Goal: Information Seeking & Learning: Understand process/instructions

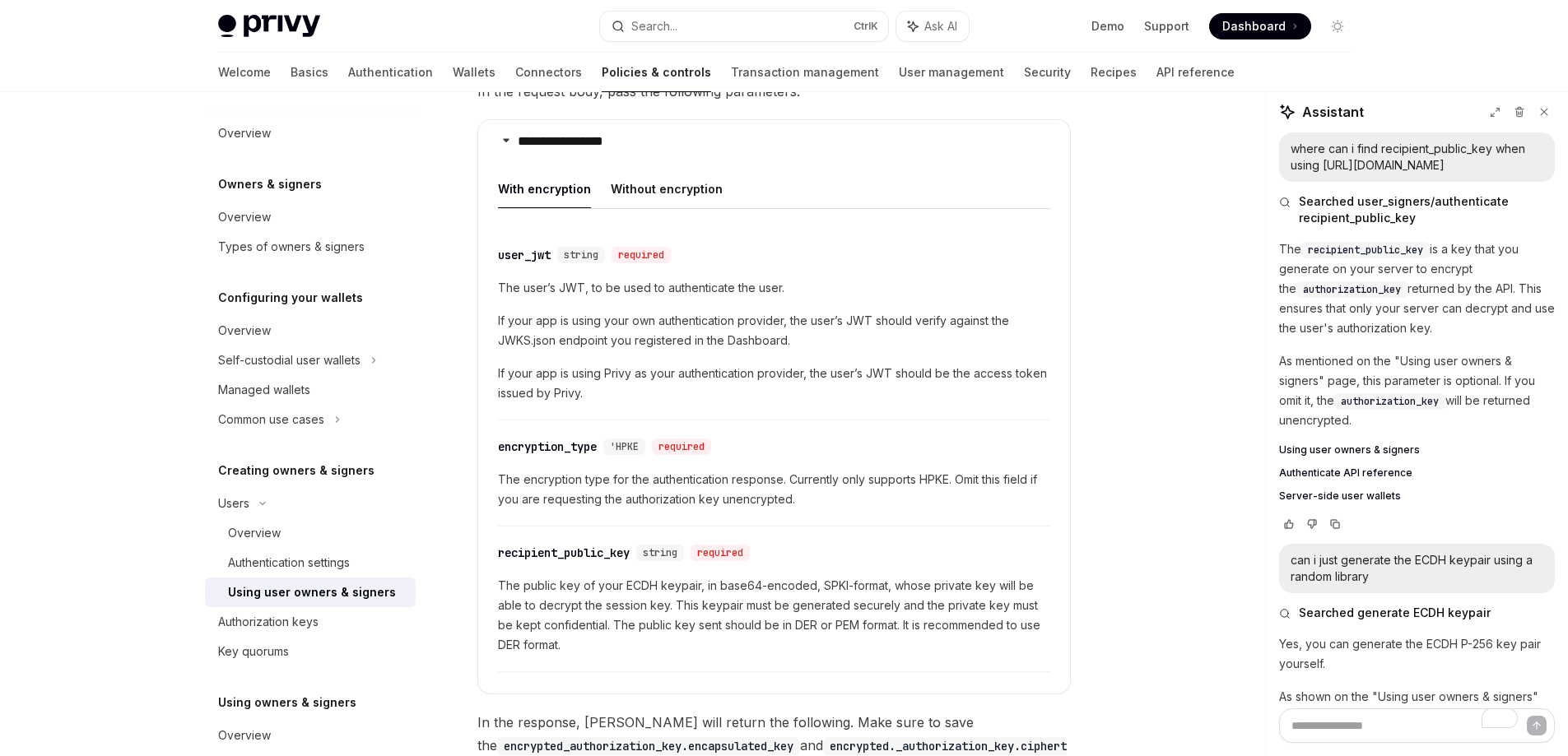
scroll to position [237, 0]
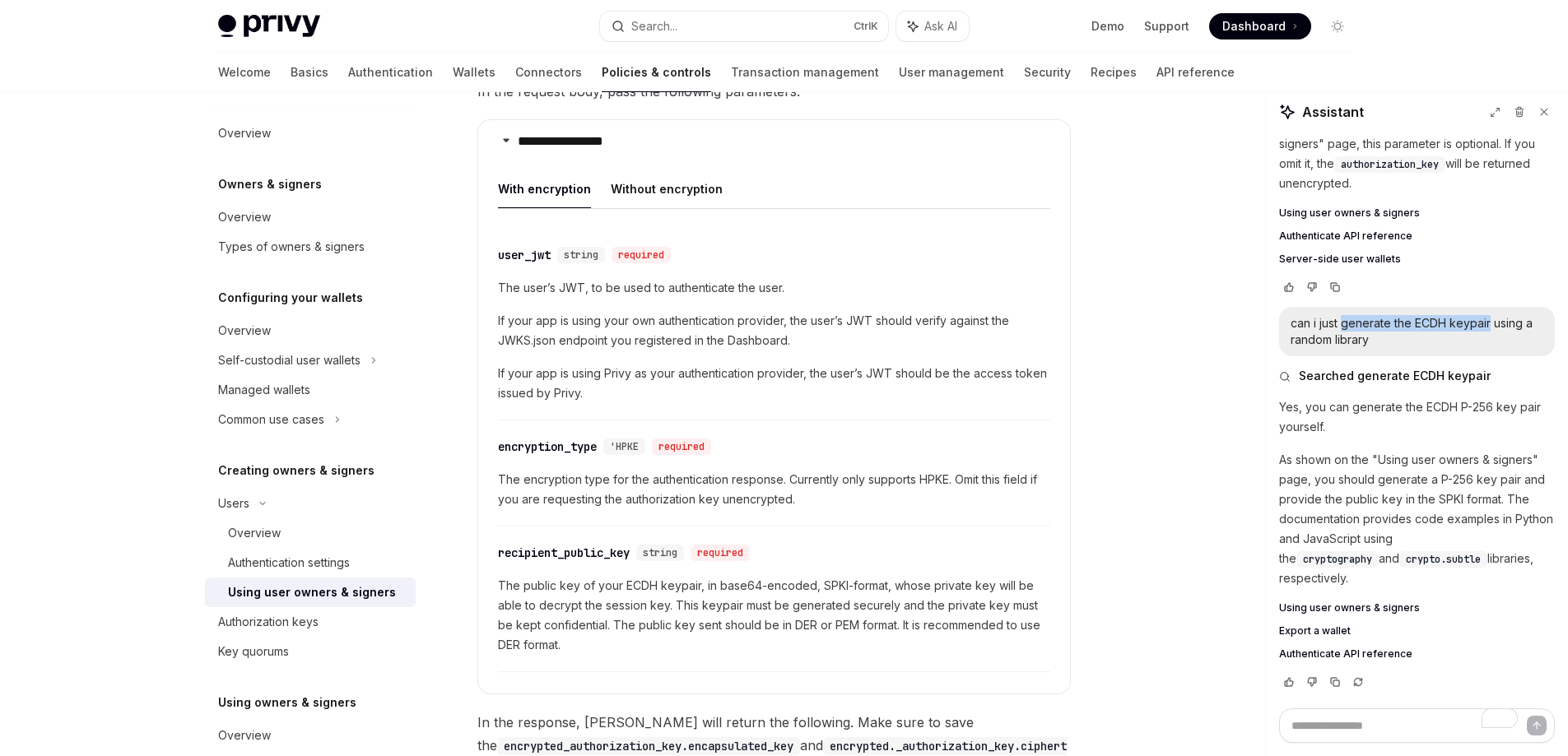
drag, startPoint x: 1341, startPoint y: 324, endPoint x: 1490, endPoint y: 317, distance: 149.2
click at [1490, 317] on div "can i just generate the ECDH keypair using a random library" at bounding box center [1416, 331] width 252 height 33
copy div "generate the ECDH keypair"
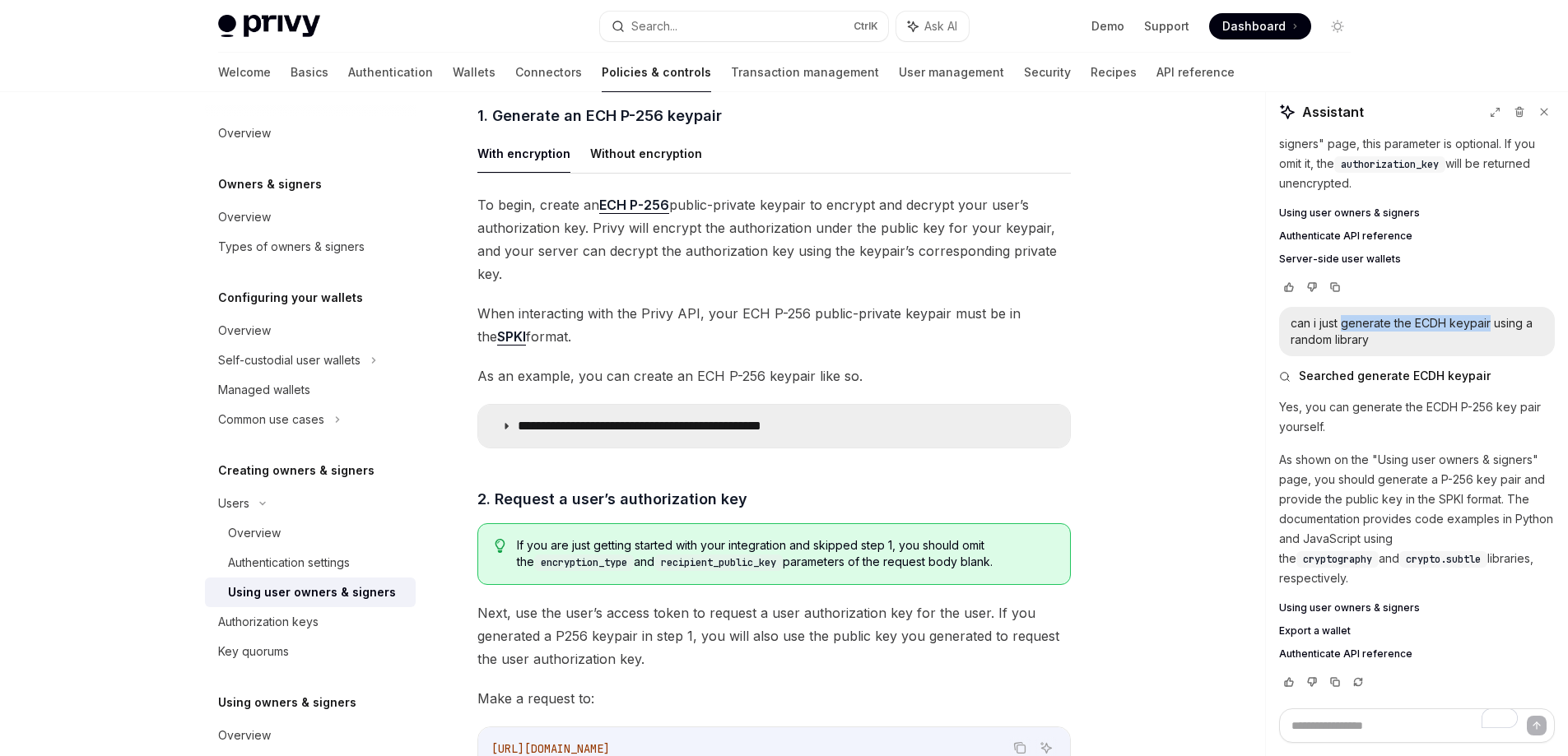
scroll to position [908, 0]
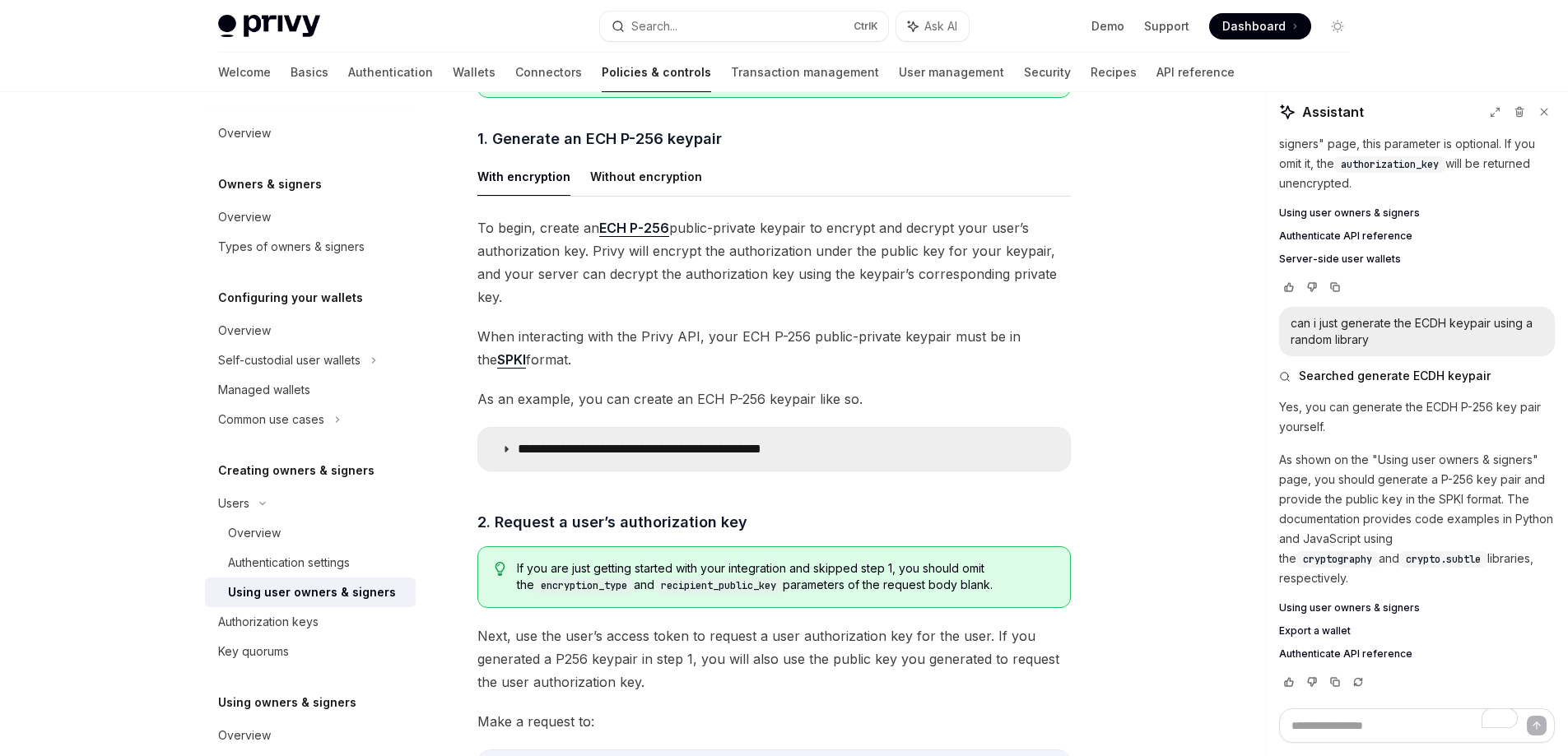
click at [749, 441] on p "**********" at bounding box center [685, 449] width 335 height 17
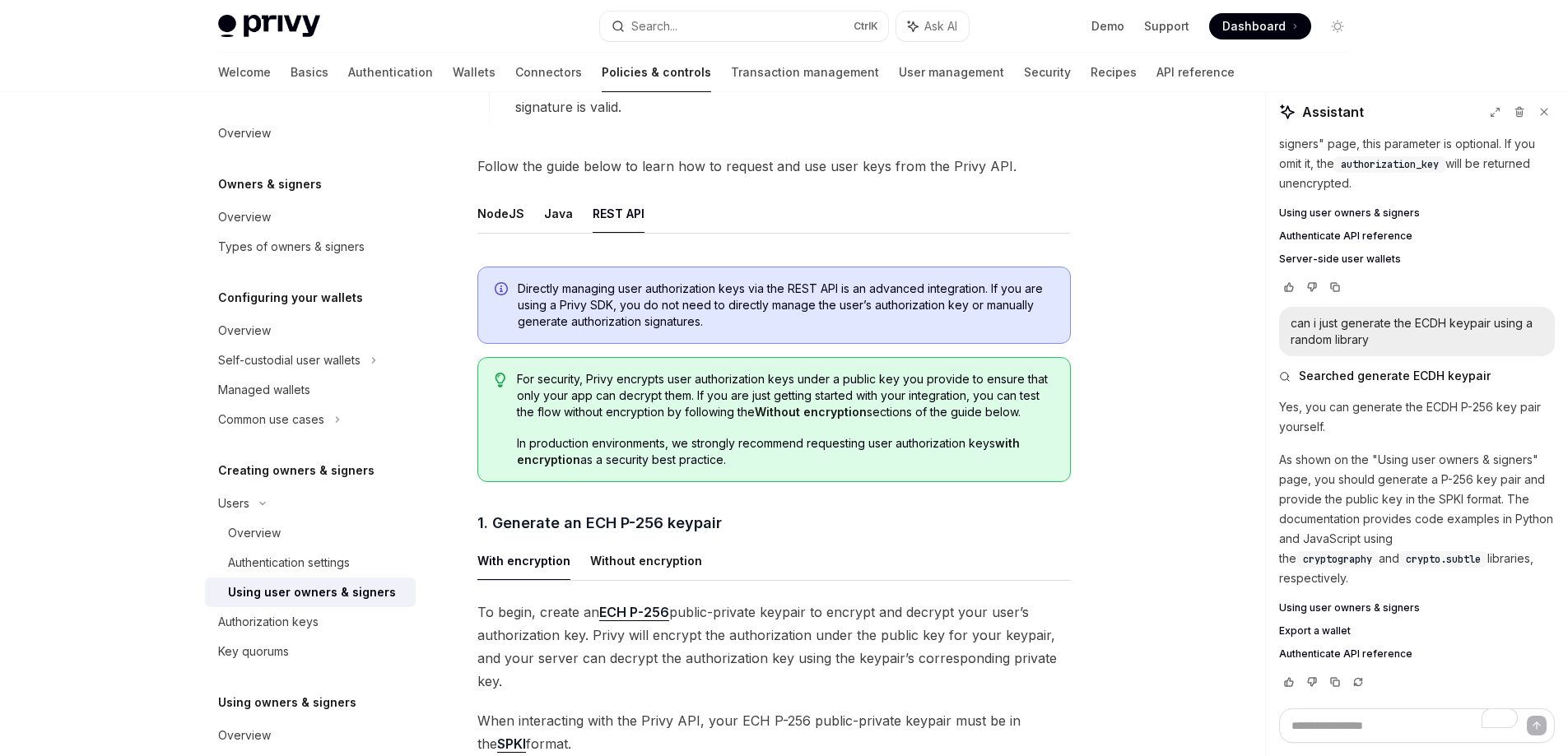
scroll to position [494, 0]
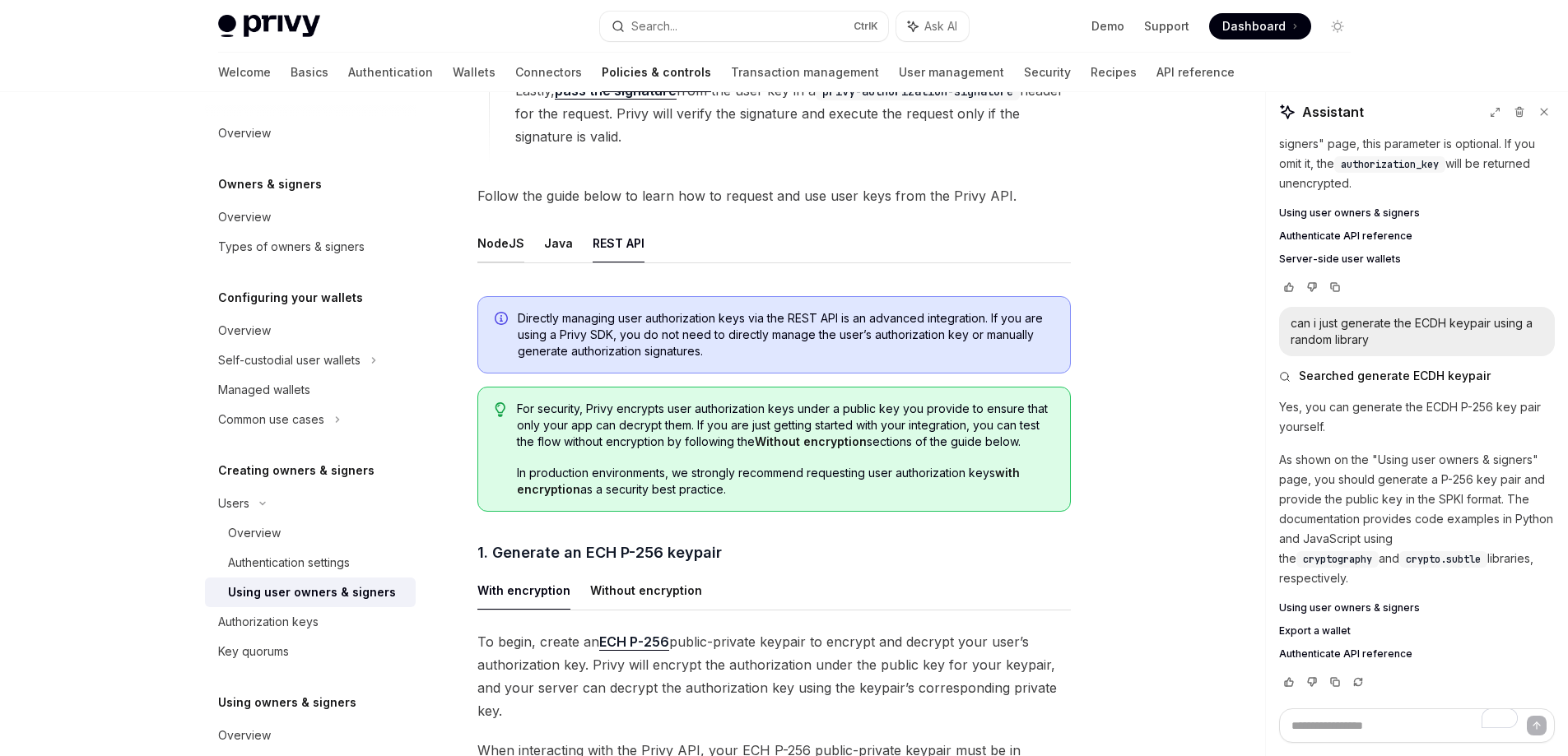
click at [511, 244] on button "NodeJS" at bounding box center [500, 242] width 46 height 39
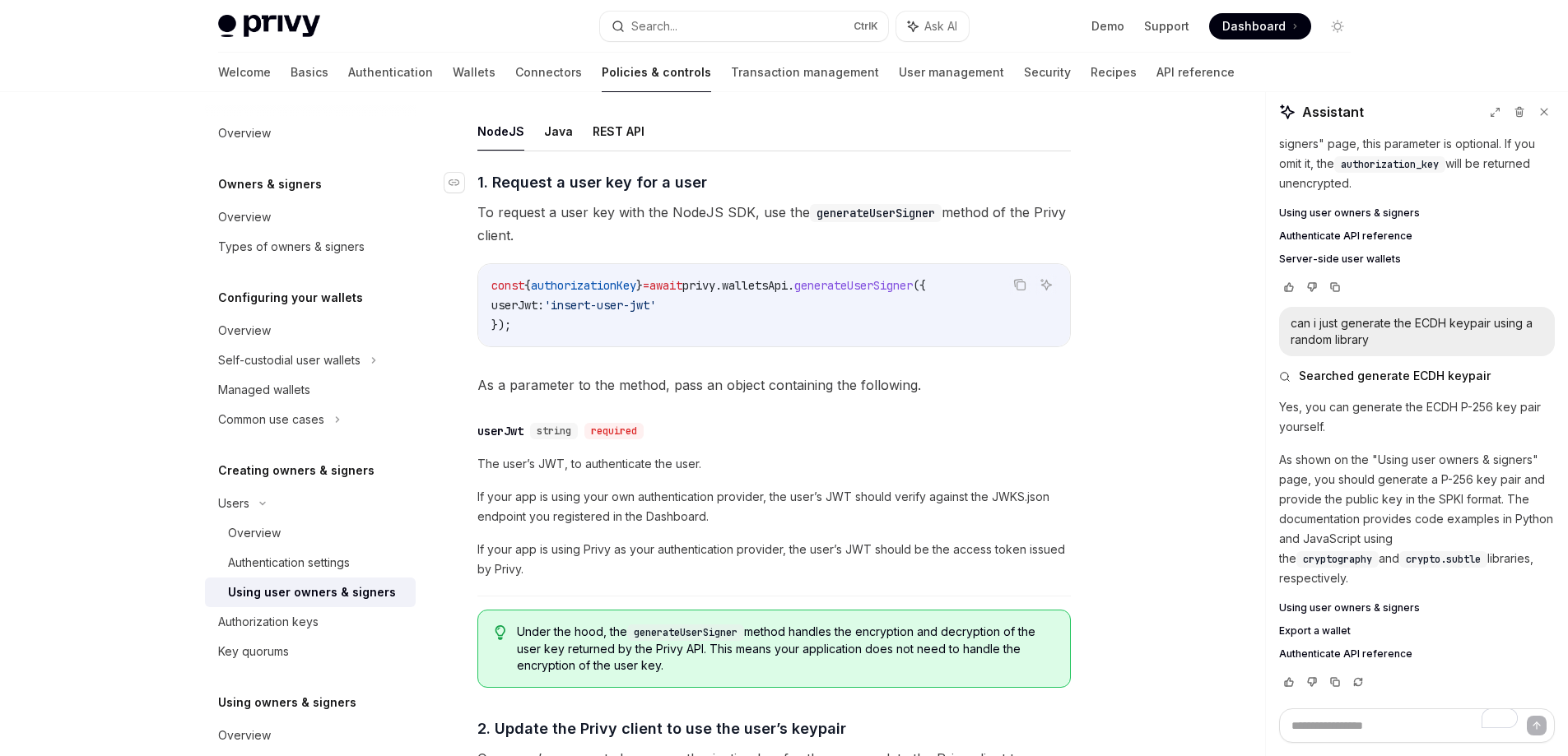
scroll to position [576, 0]
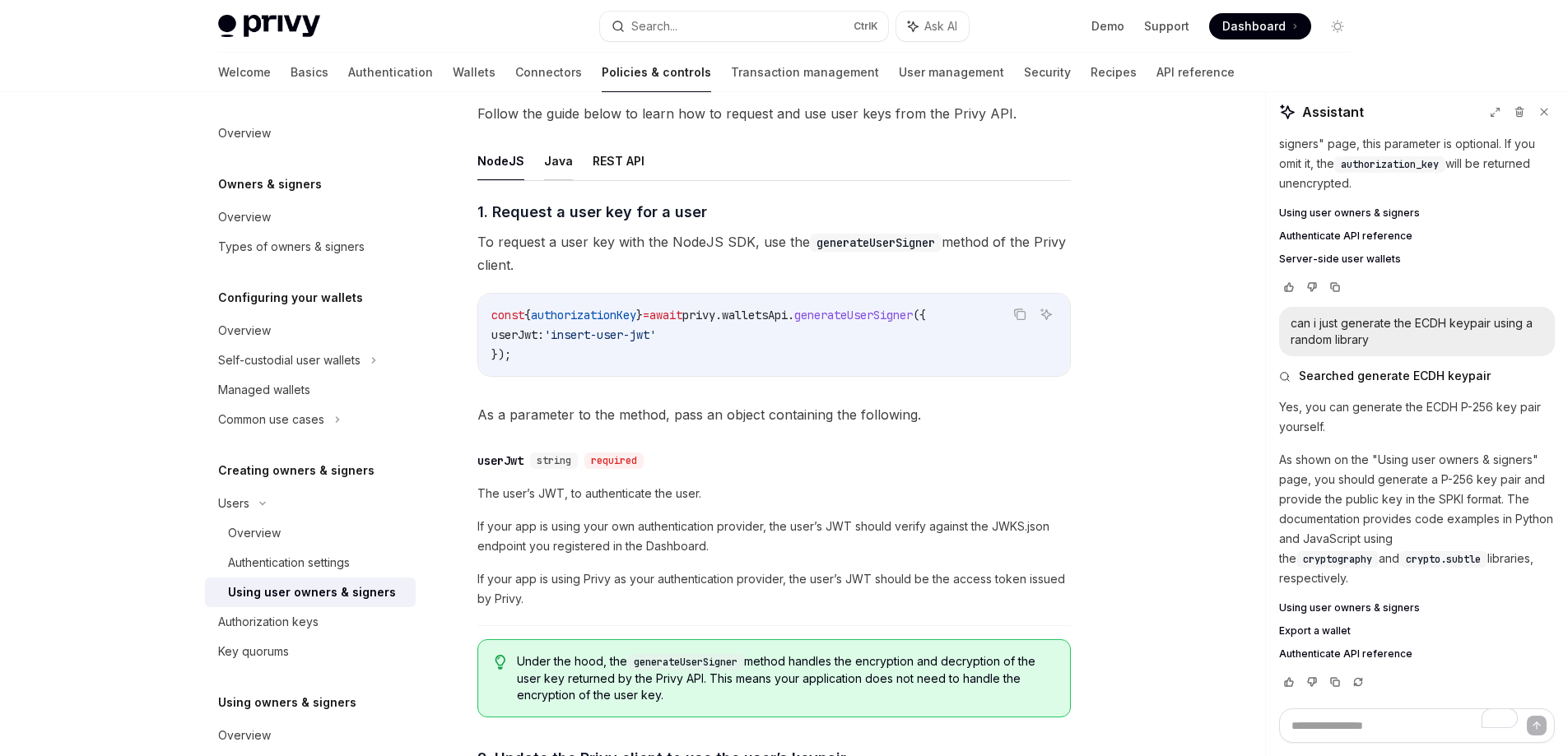
click at [557, 169] on button "Java" at bounding box center [558, 160] width 29 height 39
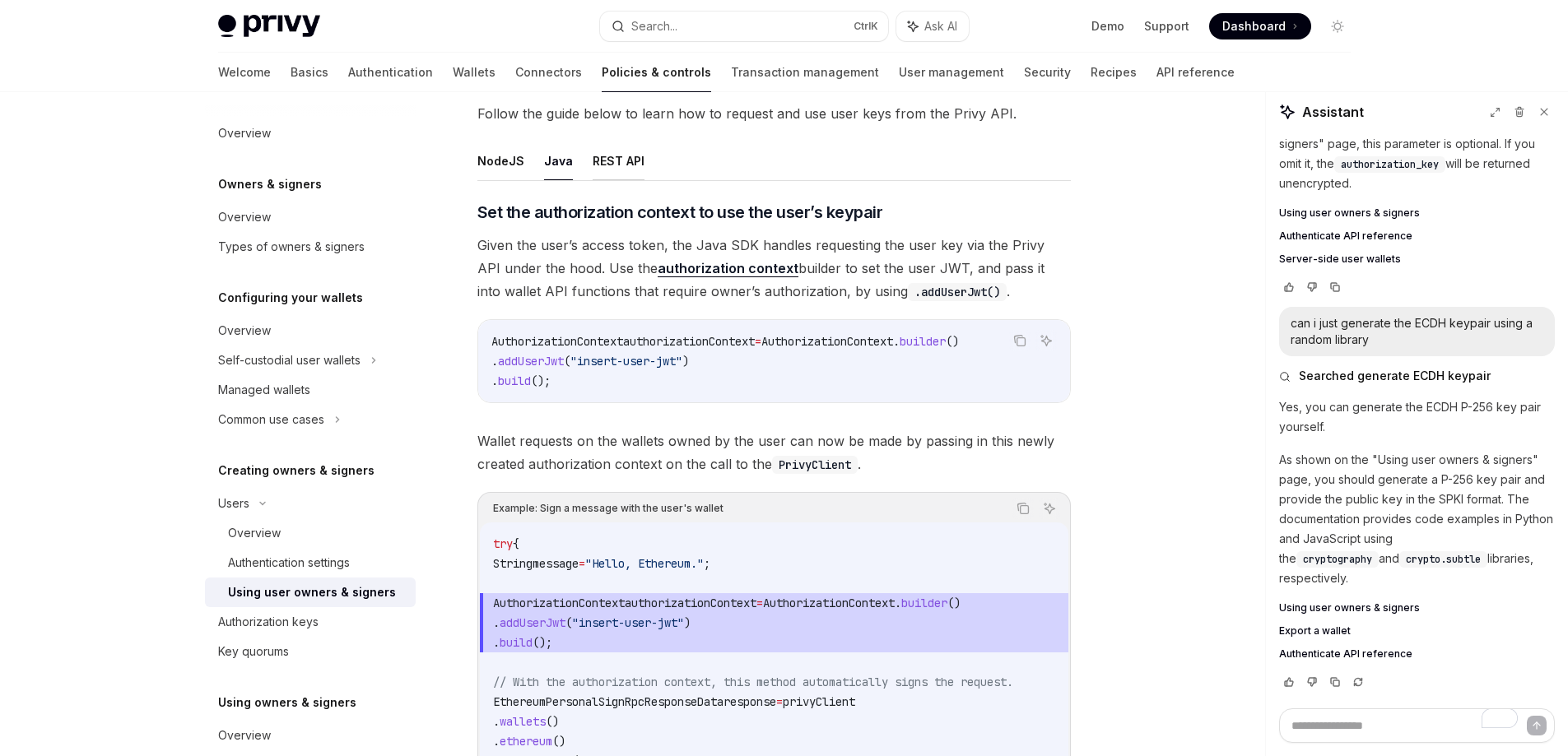
click at [608, 172] on button "REST API" at bounding box center [618, 160] width 51 height 39
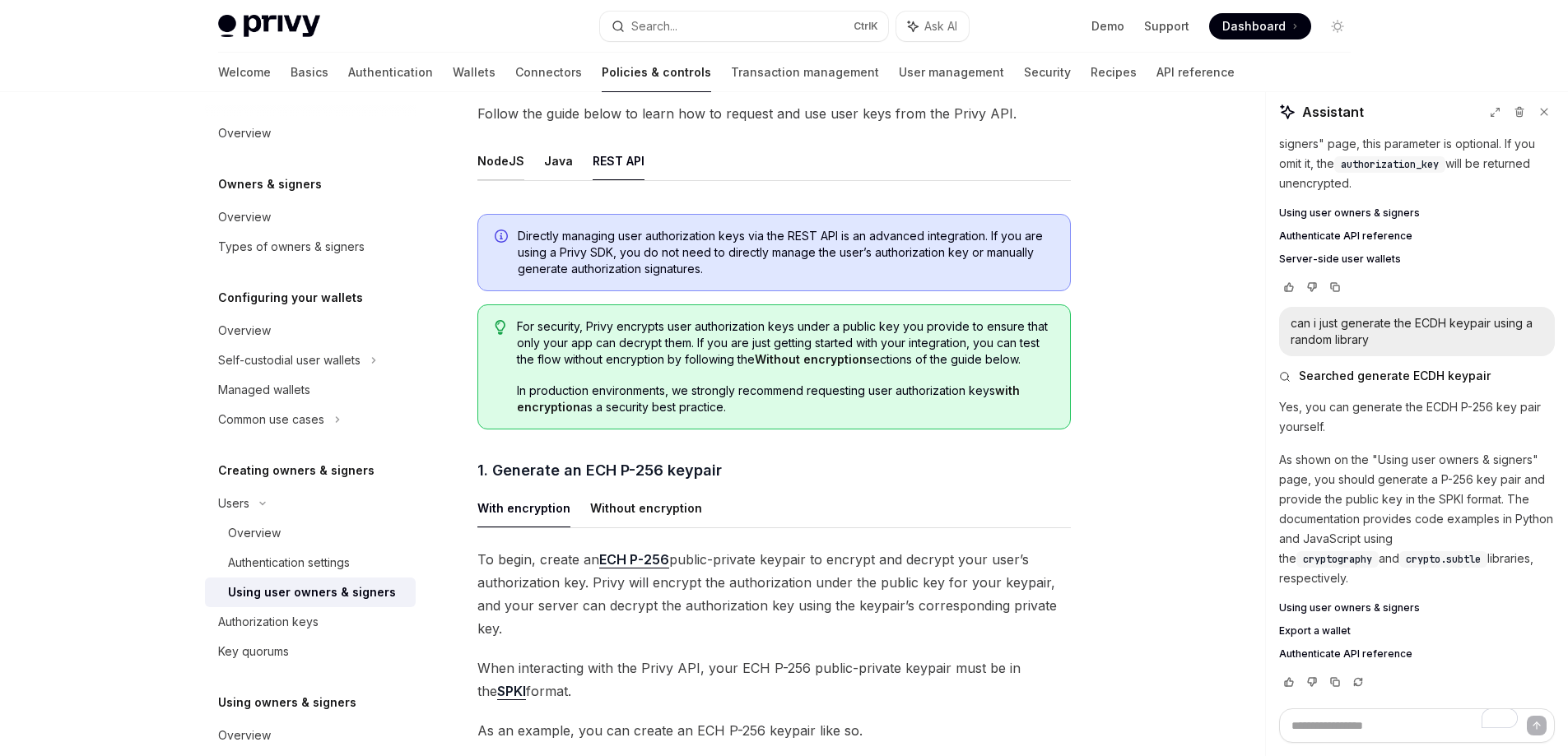
click at [520, 157] on button "NodeJS" at bounding box center [500, 160] width 46 height 39
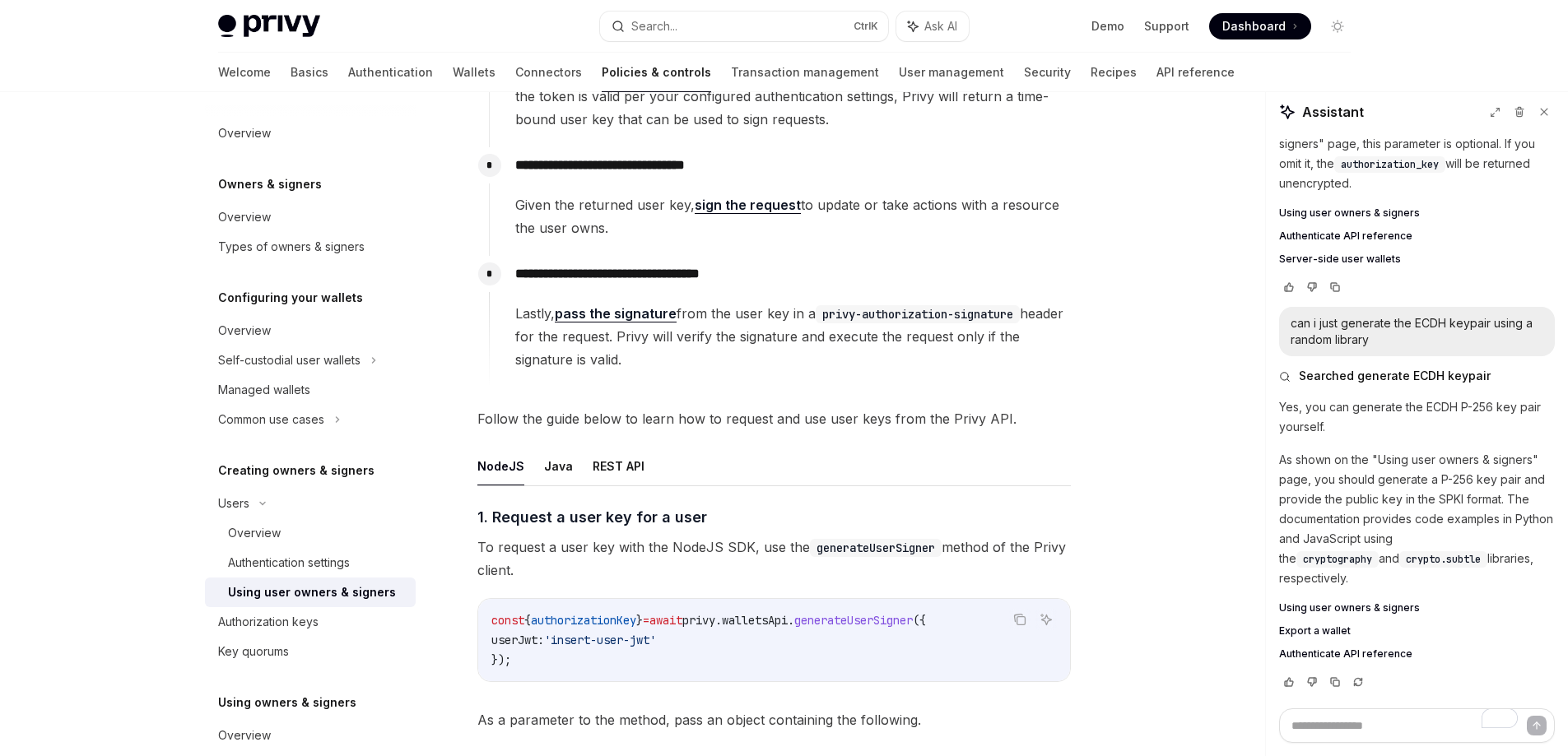
scroll to position [494, 0]
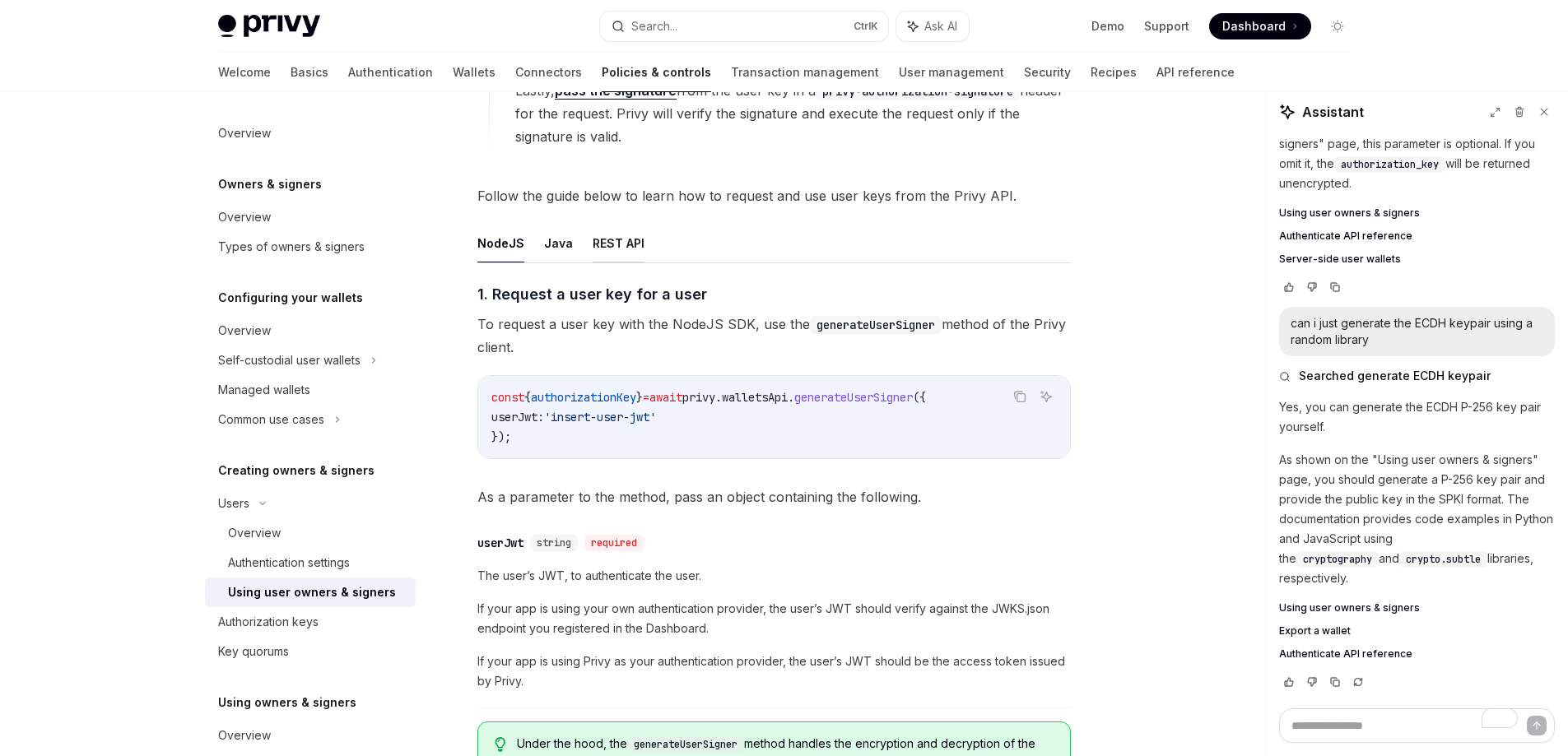
click at [624, 252] on button "REST API" at bounding box center [618, 242] width 51 height 39
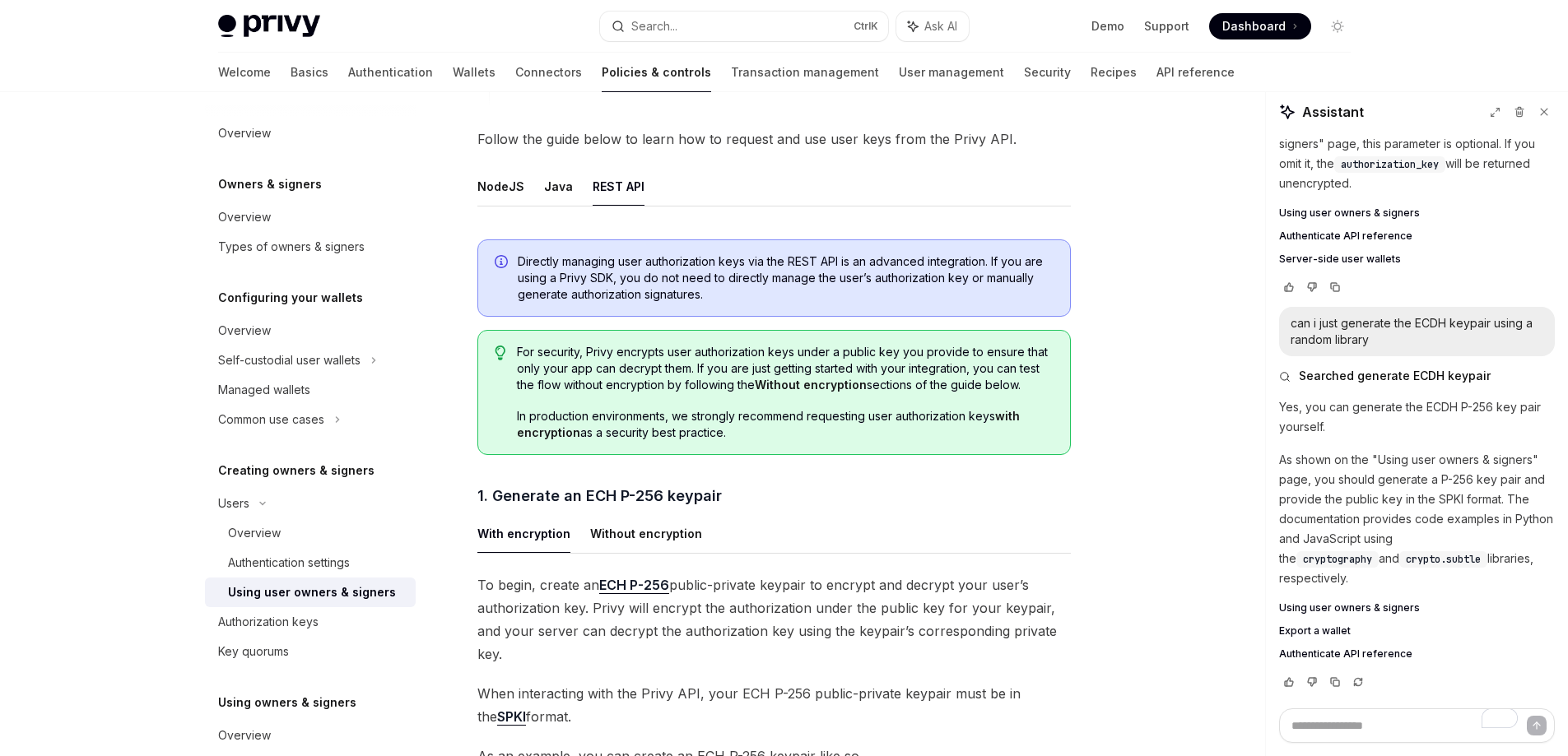
scroll to position [658, 0]
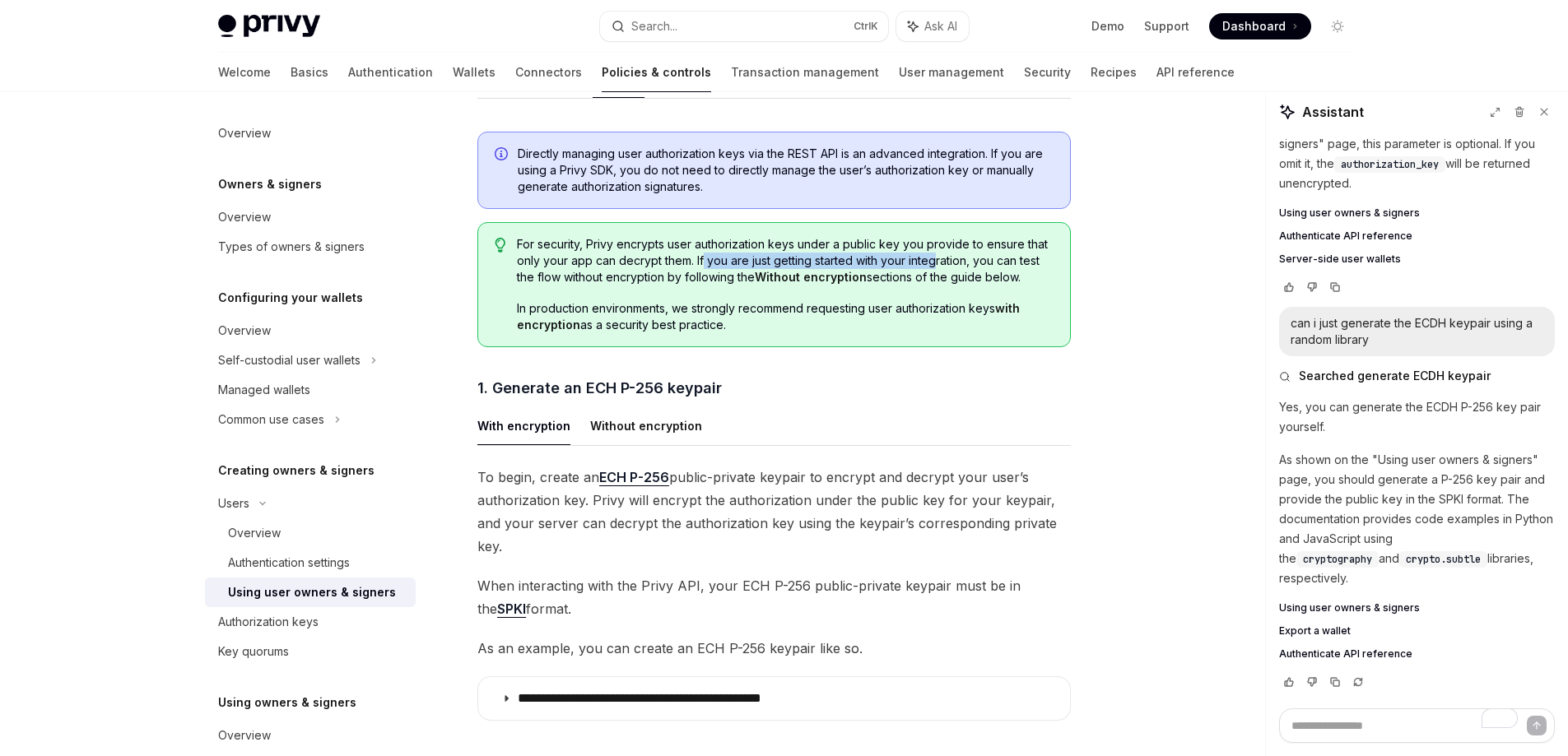
drag, startPoint x: 705, startPoint y: 262, endPoint x: 934, endPoint y: 266, distance: 229.0
click at [934, 266] on span "For security, Privy encrypts user authorization keys under a public key you pro…" at bounding box center [784, 261] width 536 height 49
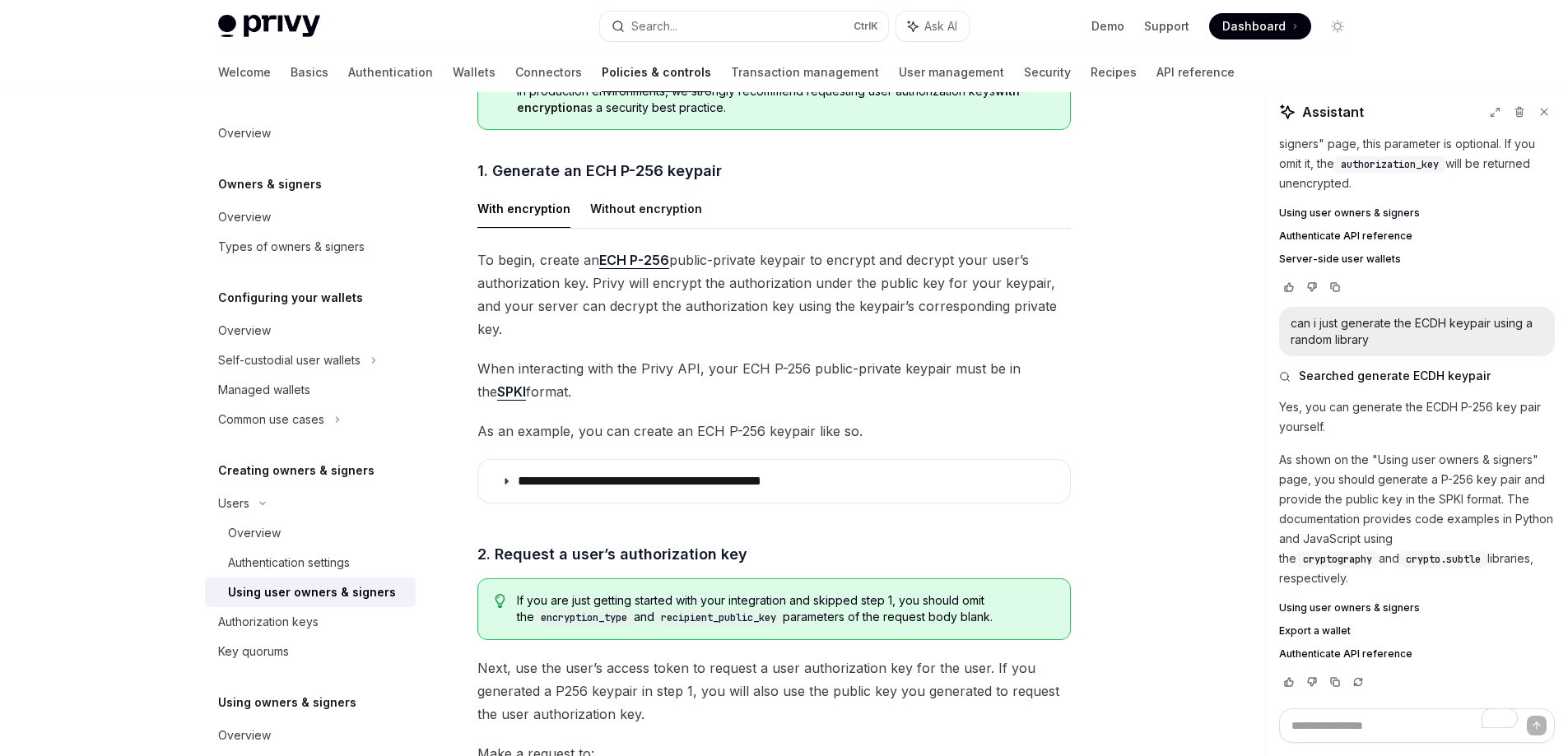
scroll to position [905, 0]
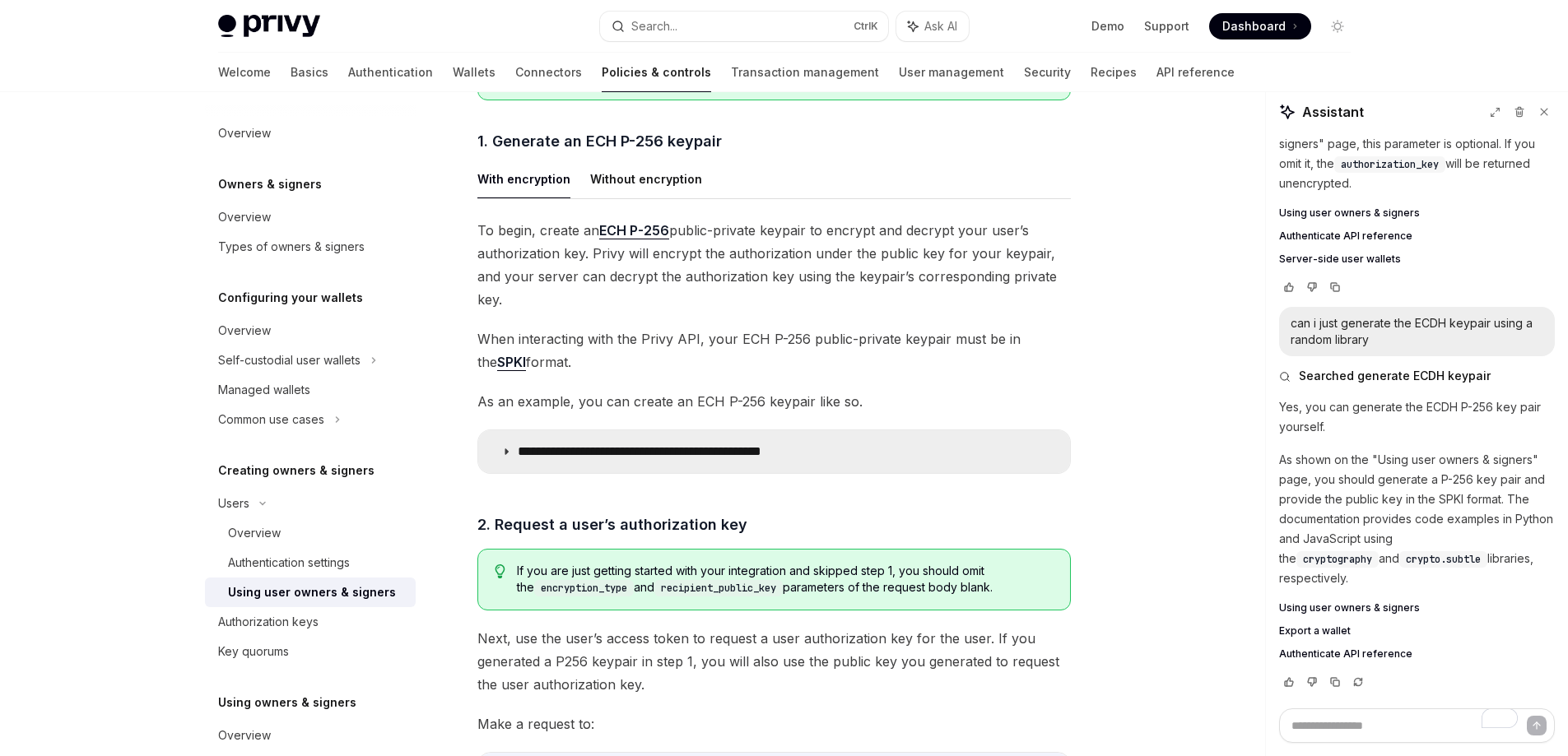
click at [565, 443] on p "**********" at bounding box center [685, 451] width 335 height 17
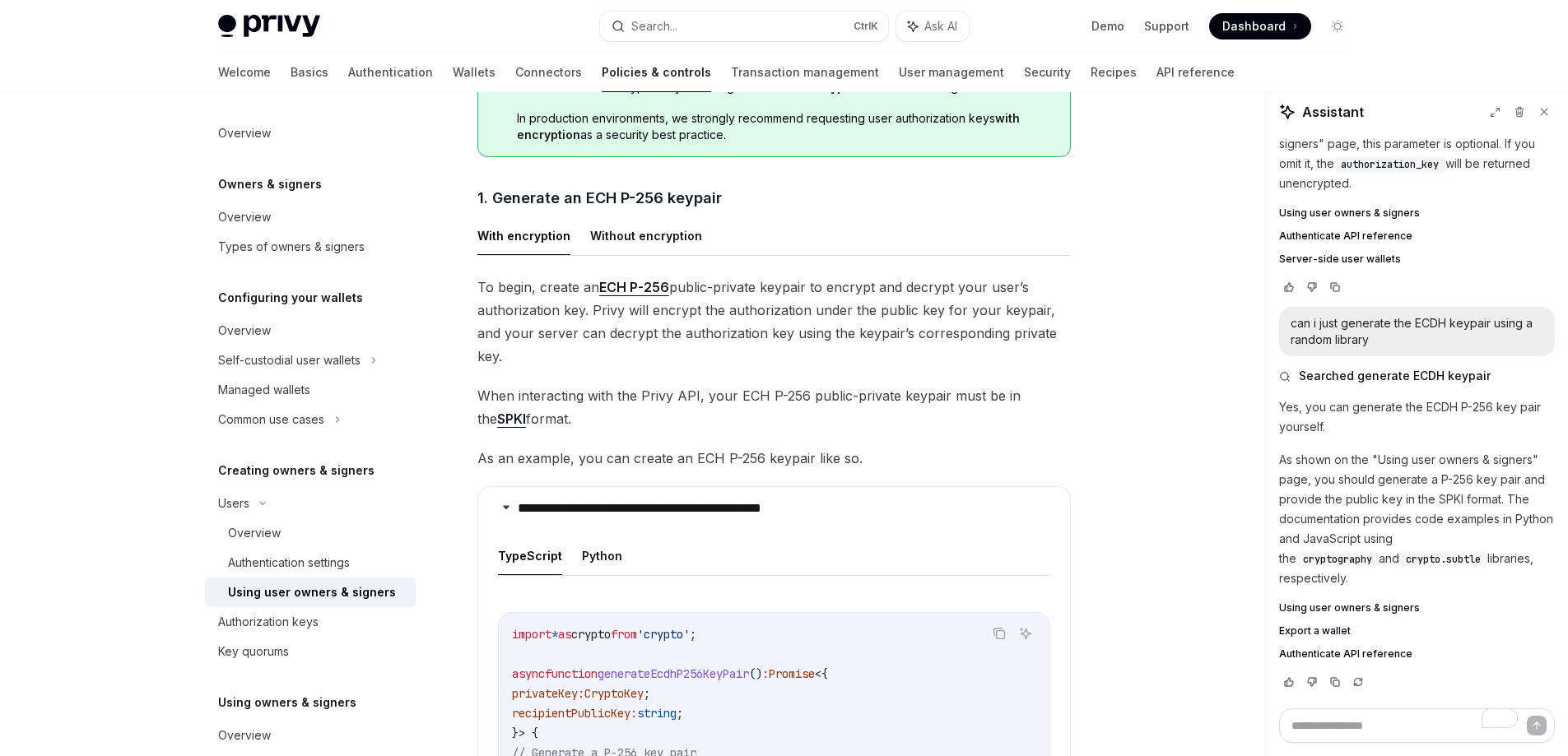
scroll to position [823, 0]
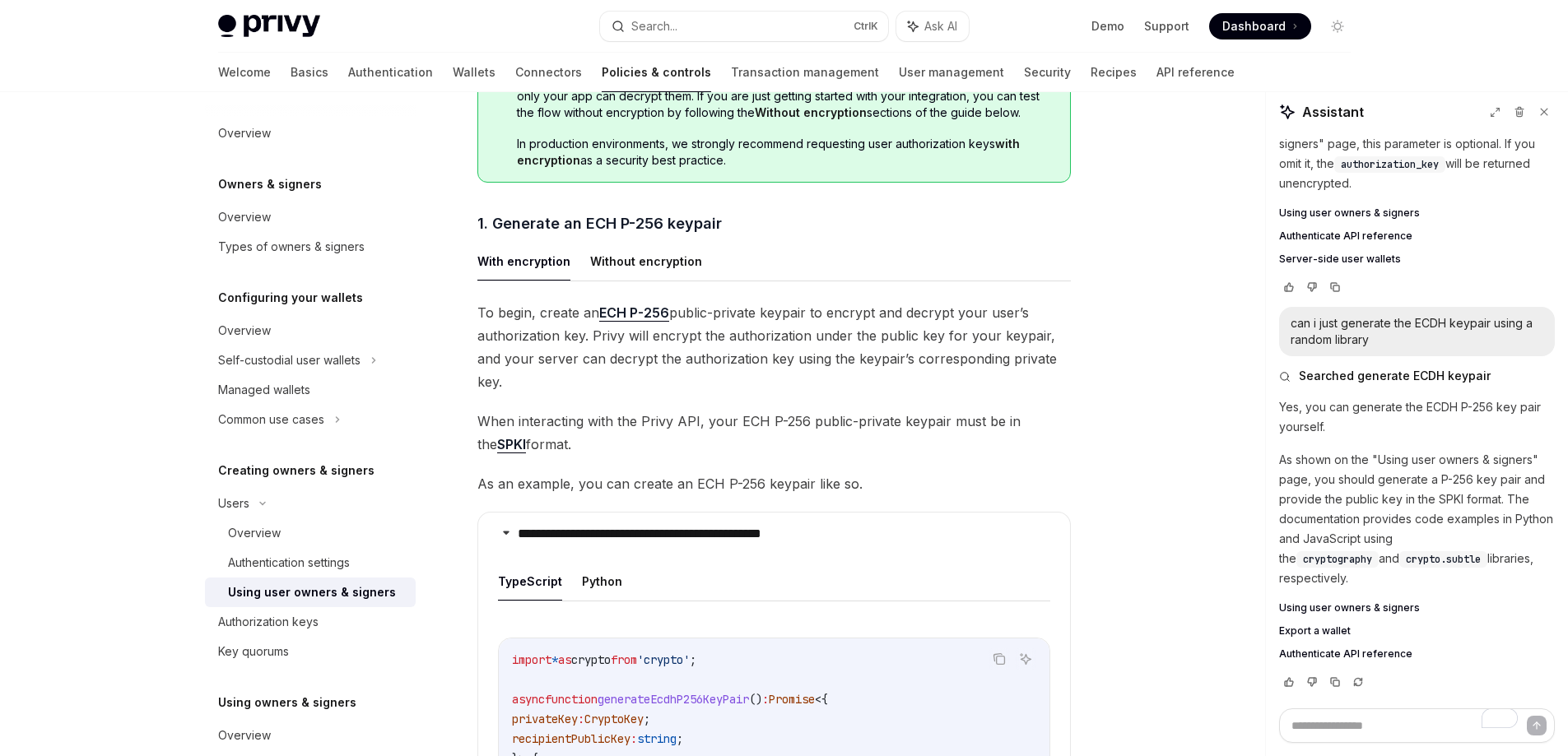
drag, startPoint x: 477, startPoint y: 312, endPoint x: 549, endPoint y: 414, distance: 124.9
copy div "To begin, create an ECH P-256 public-private keypair to encrypt and decrypt you…"
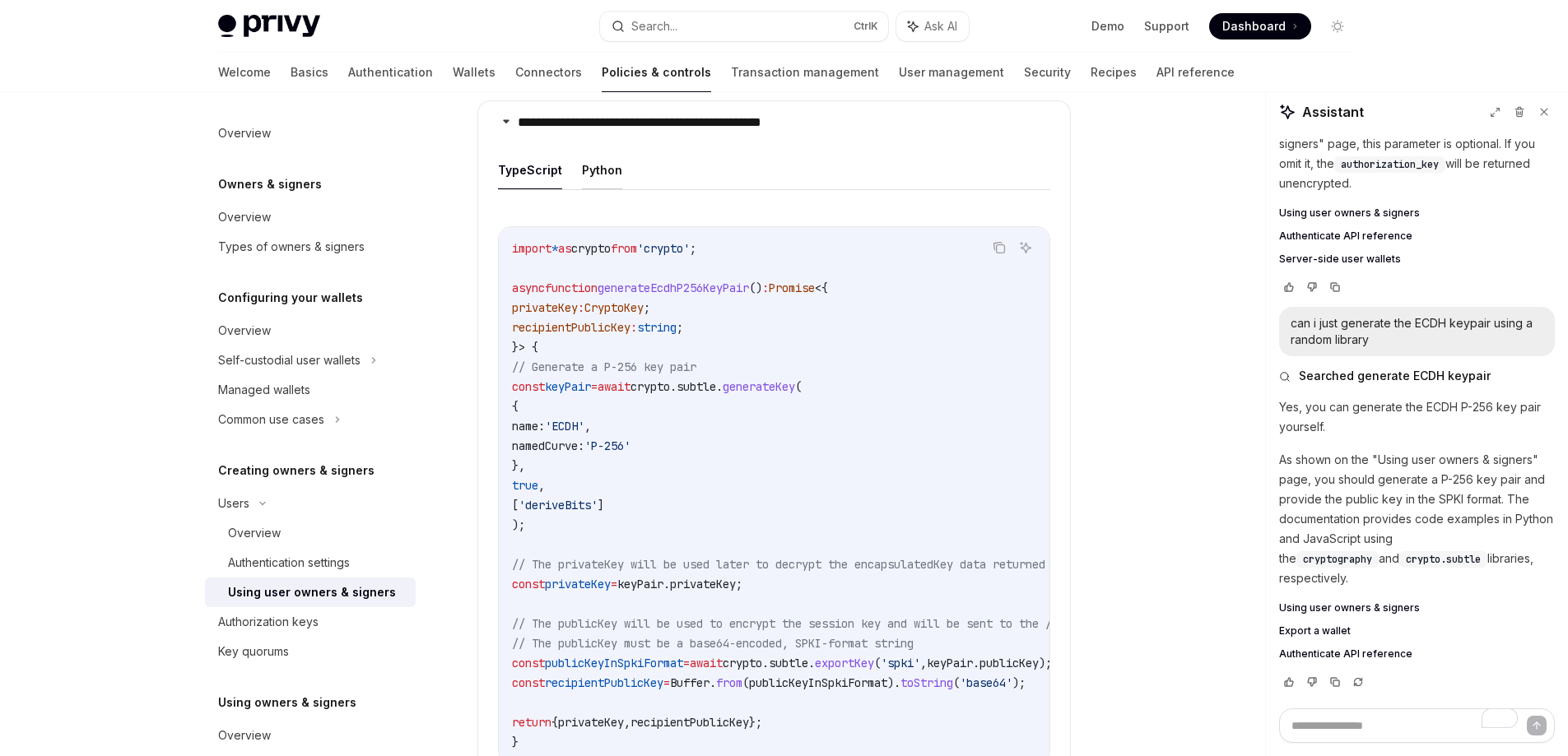
click at [591, 150] on button "Python" at bounding box center [601, 169] width 41 height 39
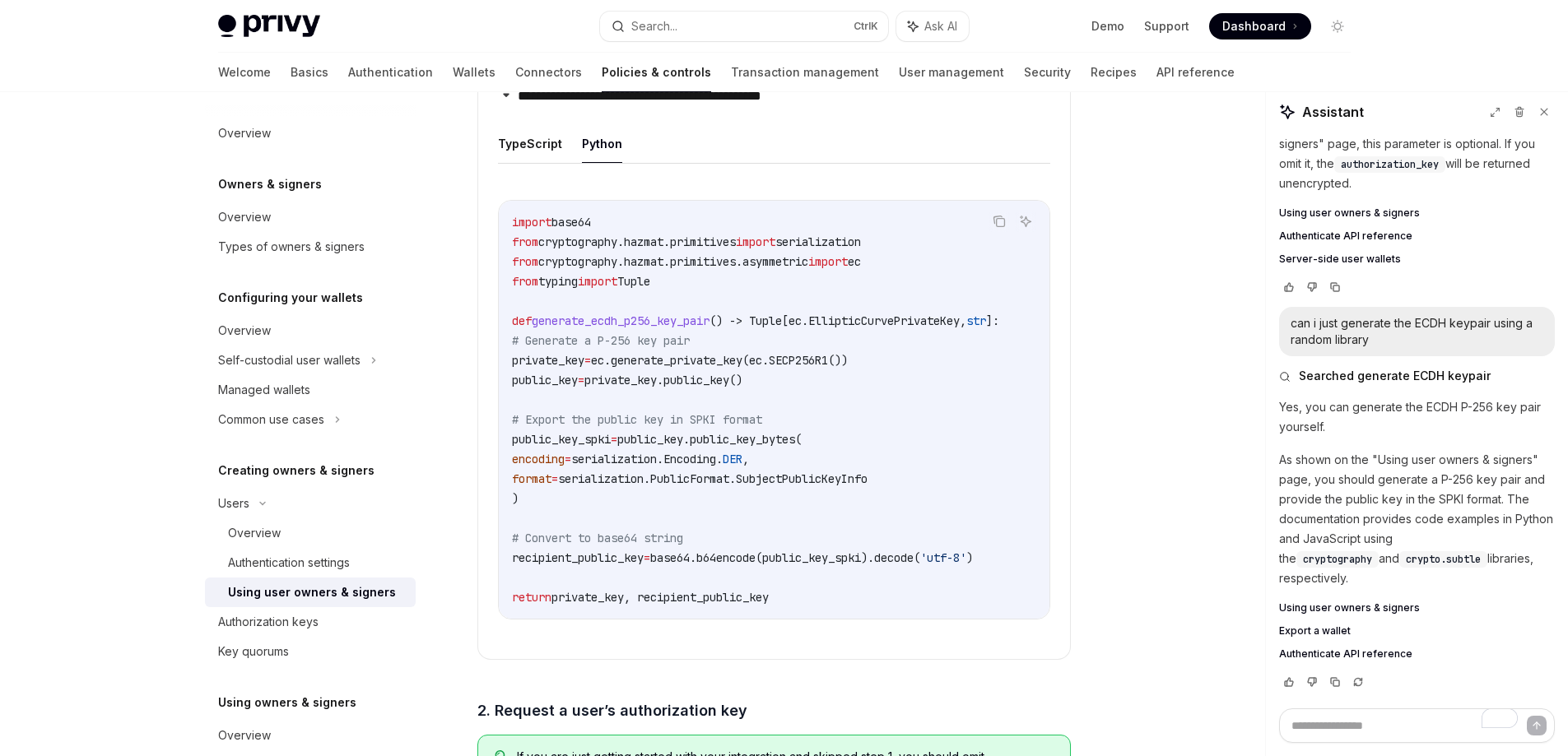
scroll to position [1235, 0]
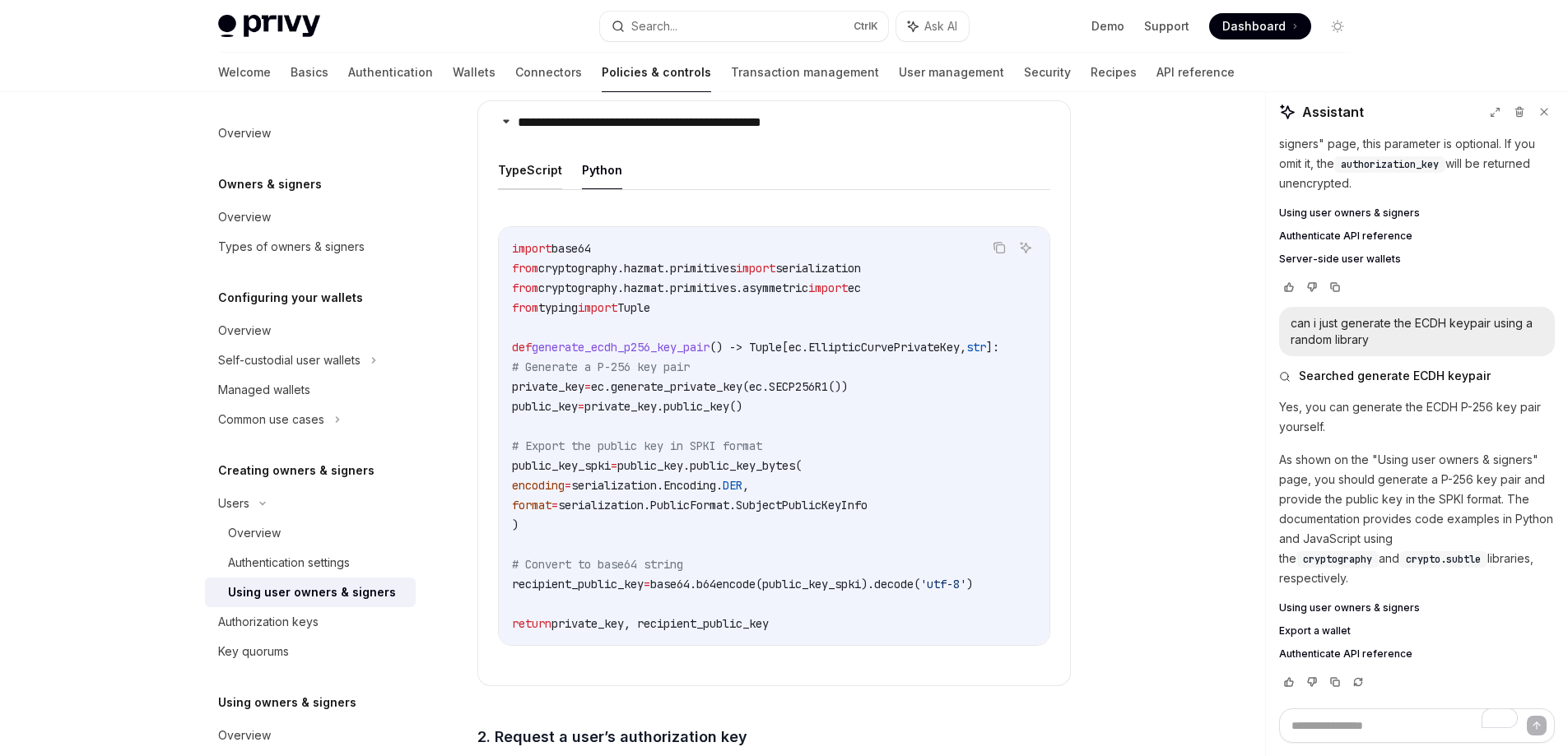
click at [525, 152] on button "TypeScript" at bounding box center [529, 169] width 64 height 39
type textarea "*"
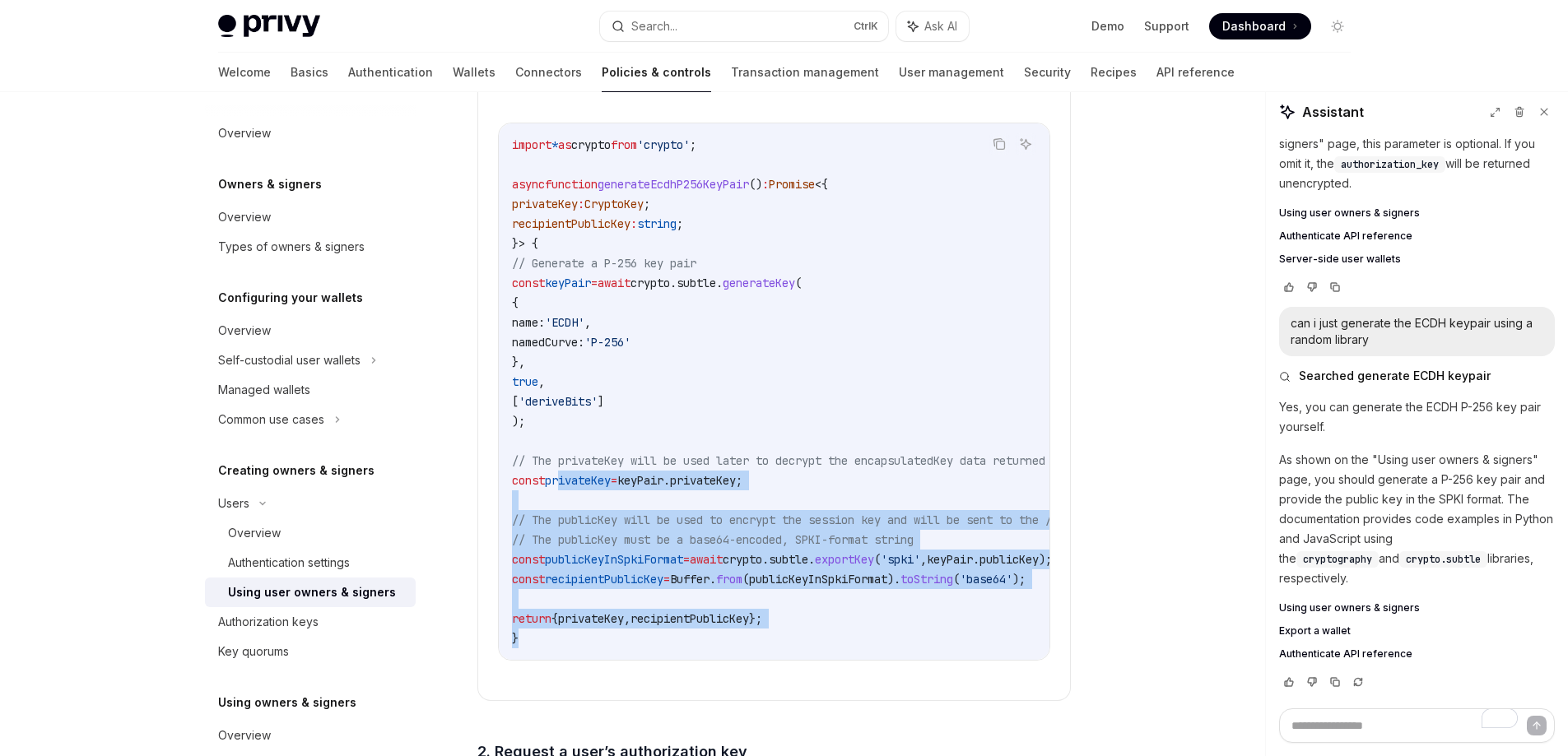
scroll to position [1235, 0]
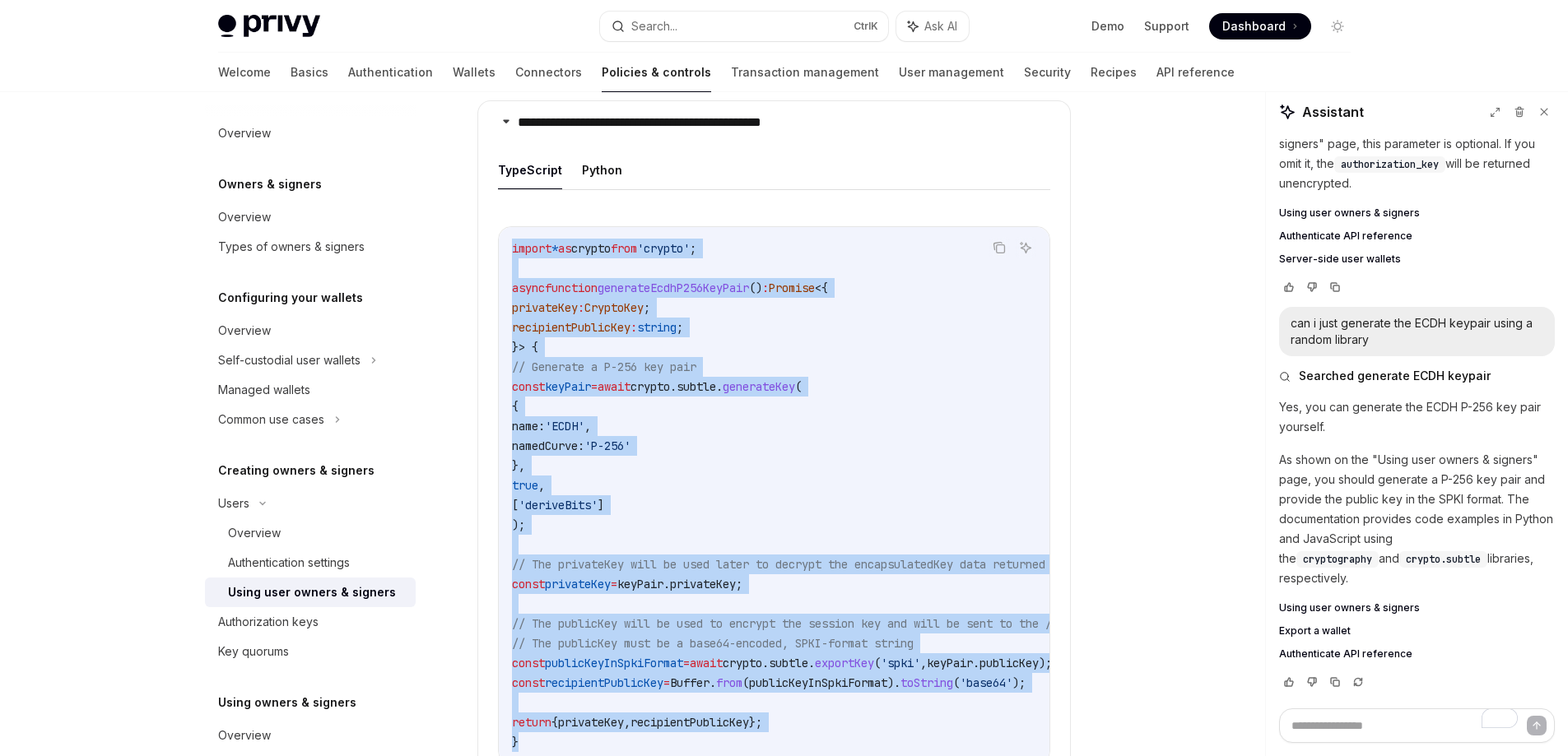
drag, startPoint x: 591, startPoint y: 565, endPoint x: 504, endPoint y: 232, distance: 344.2
click at [504, 232] on div "import * as crypto from 'crypto' ; async function generateEcdhP256KeyPair () : …" at bounding box center [774, 496] width 551 height 536
copy code "import * as crypto from 'crypto' ; async function generateEcdhP256KeyPair () : …"
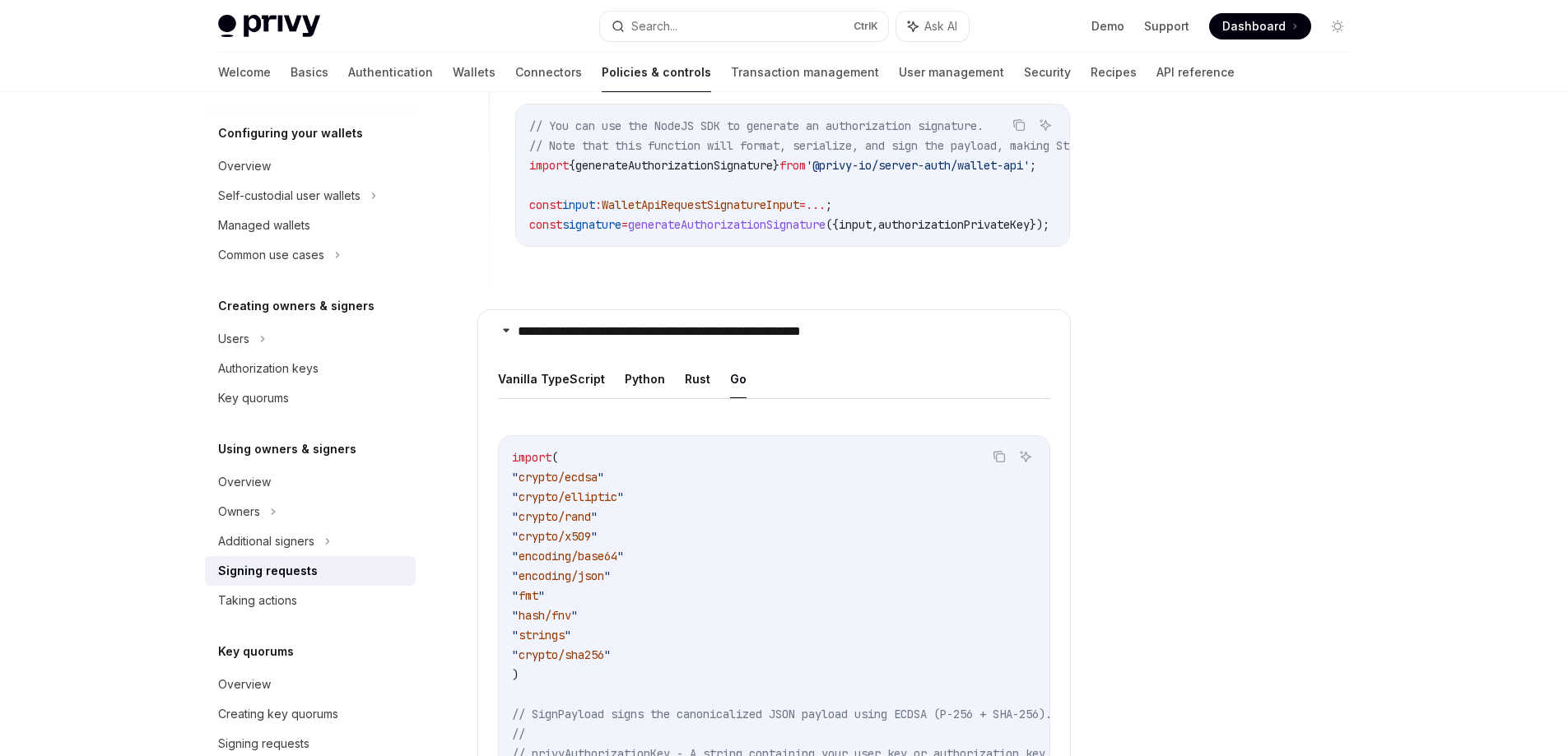
scroll to position [1585, 0]
